Goal: Check status: Check status

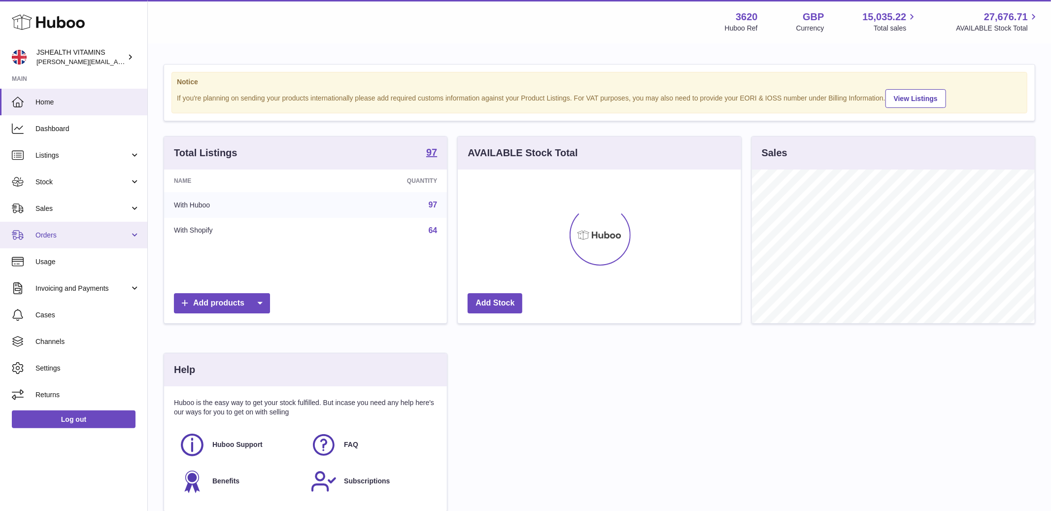
scroll to position [154, 283]
drag, startPoint x: 74, startPoint y: 176, endPoint x: 69, endPoint y: 198, distance: 22.2
click at [74, 176] on link "Stock" at bounding box center [73, 182] width 147 height 27
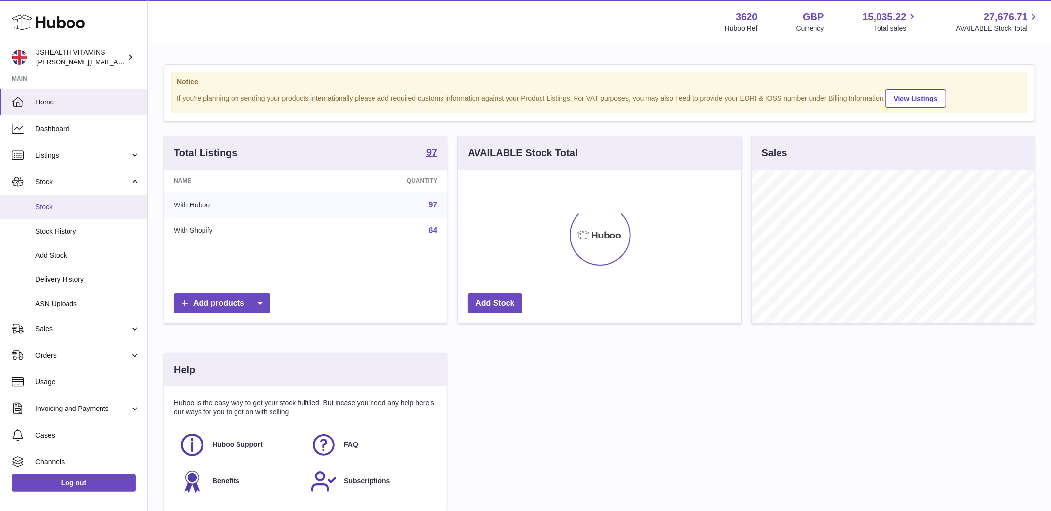
click at [70, 205] on span "Stock" at bounding box center [87, 207] width 104 height 9
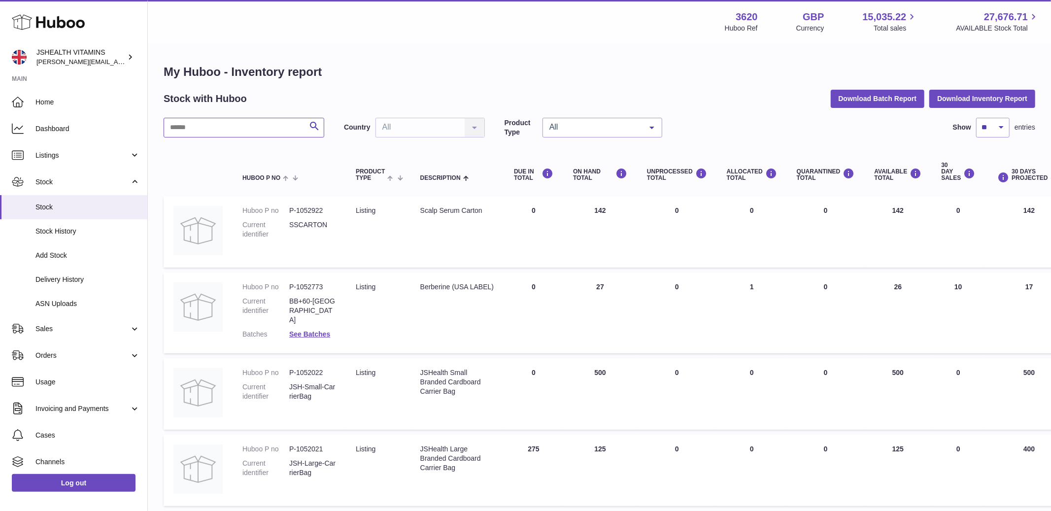
click at [185, 132] on input "text" at bounding box center [244, 128] width 161 height 20
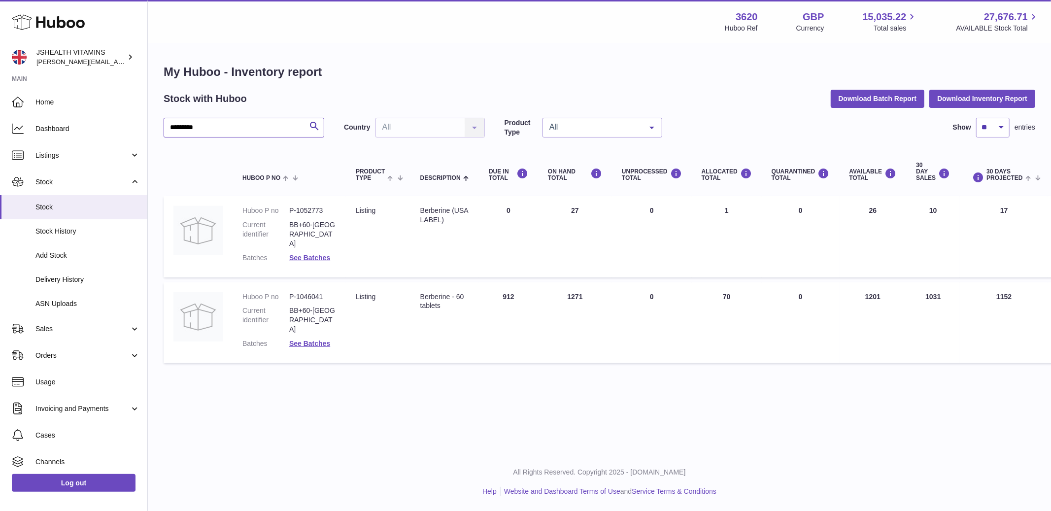
scroll to position [0, 96]
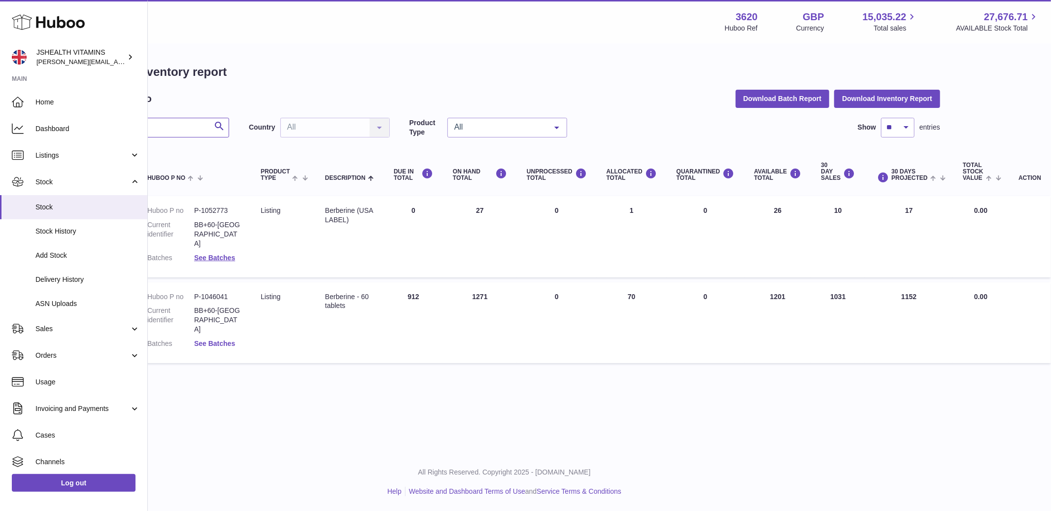
type input "*********"
click at [205, 340] on link "See Batches" at bounding box center [214, 344] width 41 height 8
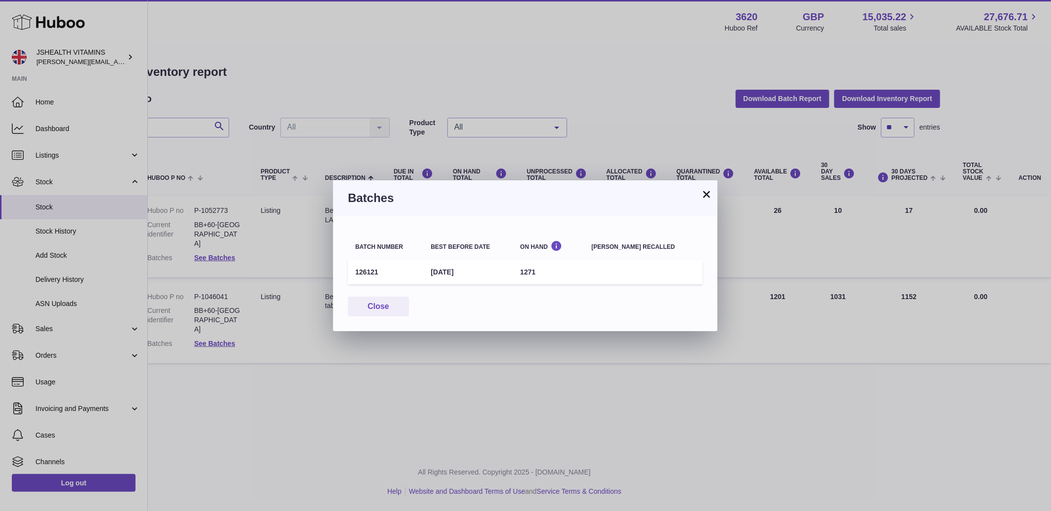
click at [699, 201] on h3 "Batches" at bounding box center [525, 198] width 355 height 16
click at [704, 195] on button "×" at bounding box center [707, 194] width 12 height 12
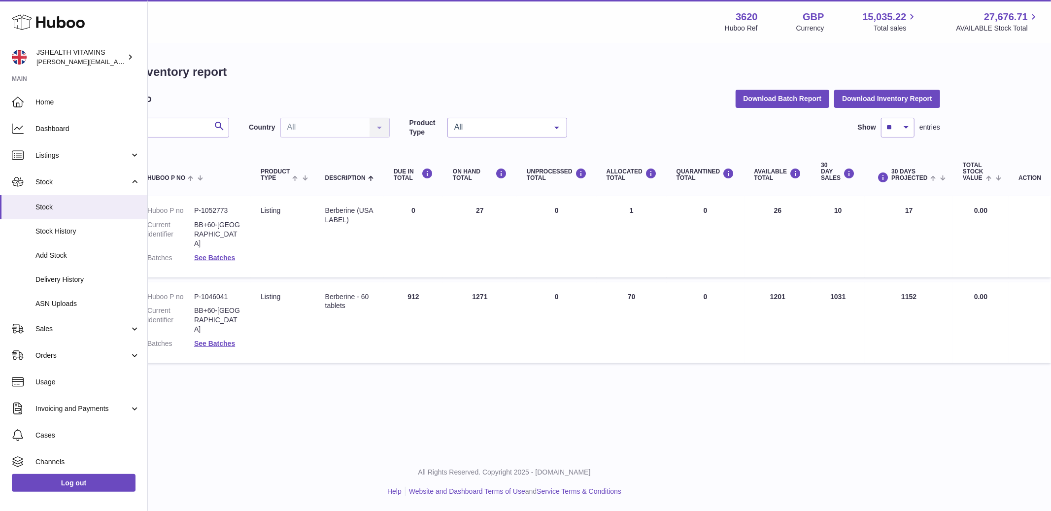
scroll to position [0, 0]
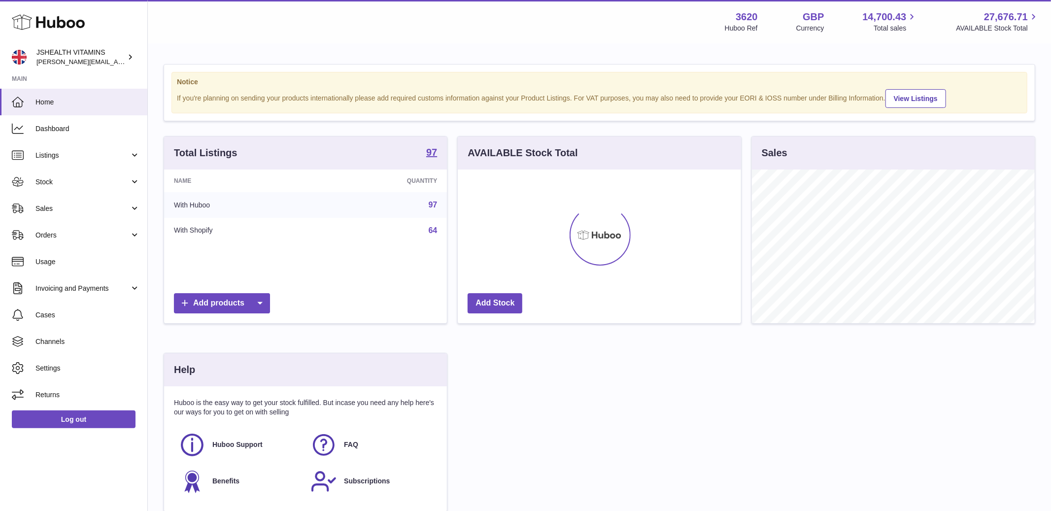
scroll to position [154, 283]
